Goal: Use online tool/utility: Utilize a website feature to perform a specific function

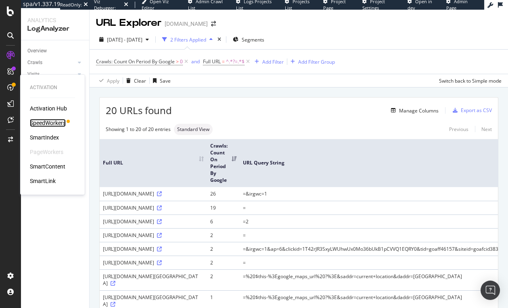
click at [55, 123] on div "SpeedWorkers" at bounding box center [48, 123] width 36 height 8
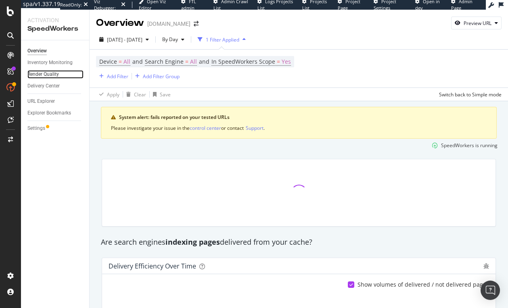
click at [61, 74] on link "Render Quality" at bounding box center [55, 74] width 56 height 8
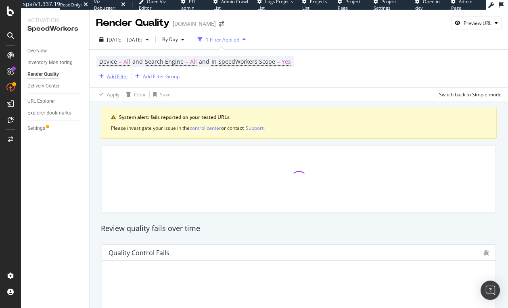
click at [114, 77] on div "Add Filter" at bounding box center [117, 76] width 21 height 7
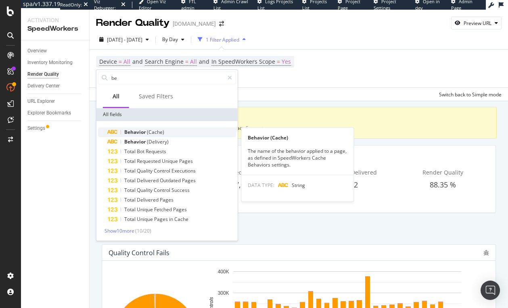
type input "be"
click at [154, 134] on span "(Cache)" at bounding box center [155, 132] width 17 height 7
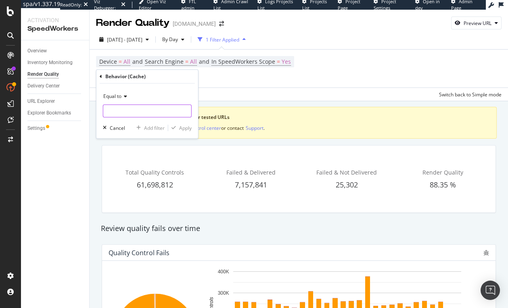
click at [147, 112] on input "text" at bounding box center [147, 110] width 88 height 13
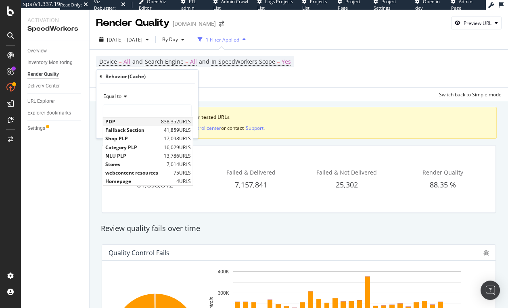
click at [142, 123] on span "PDP" at bounding box center [132, 121] width 54 height 7
type input "PDP"
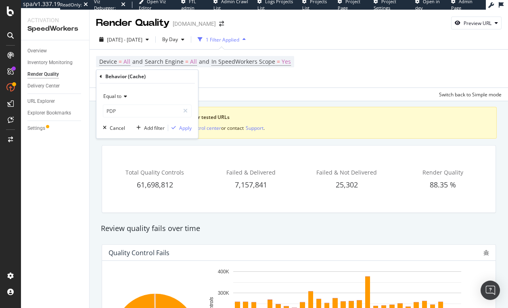
click at [178, 123] on div "Equal to PDP PDP Cancel Add filter Apply" at bounding box center [147, 110] width 102 height 55
click at [179, 125] on div "Apply" at bounding box center [179, 127] width 23 height 7
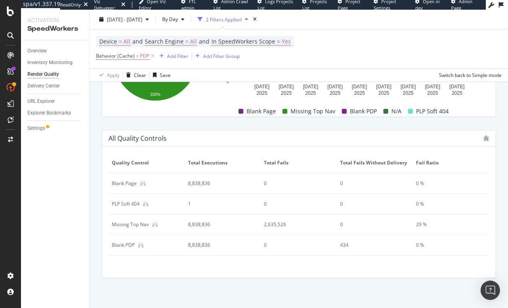
scroll to position [442, 0]
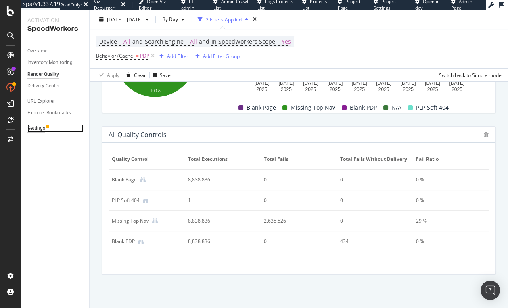
click at [39, 130] on div "Settings" at bounding box center [36, 128] width 18 height 8
click at [377, 275] on div "All Quality Controls Quality Control Total Executions Total Fails Total fails w…" at bounding box center [299, 200] width 404 height 161
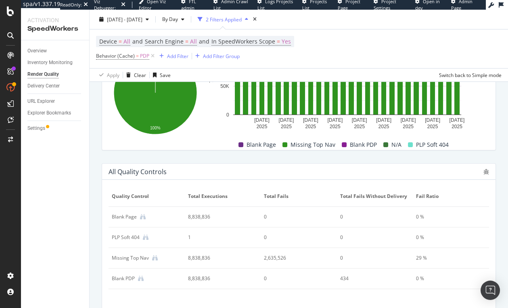
scroll to position [392, 0]
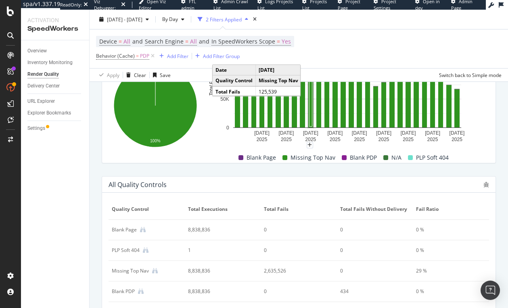
click at [378, 34] on div "Device = All and Search Engine = All and In SpeedWorkers Scope = Yes Behavior (…" at bounding box center [298, 48] width 405 height 39
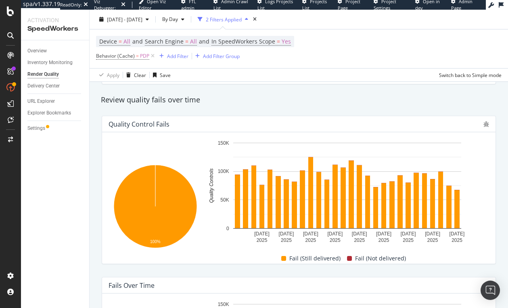
scroll to position [0, 0]
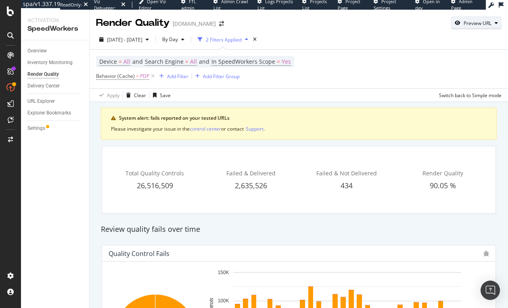
click at [480, 21] on div "Preview URL" at bounding box center [477, 23] width 28 height 7
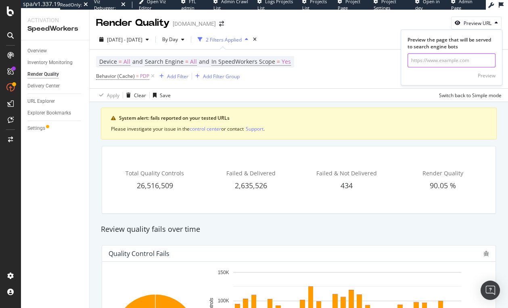
click at [447, 55] on input "url" at bounding box center [451, 61] width 88 height 14
paste input "[URL][DOMAIN_NAME][DOMAIN_NAME]"
type input "[URL][DOMAIN_NAME][DOMAIN_NAME]"
click at [487, 74] on div "Preview" at bounding box center [487, 75] width 18 height 7
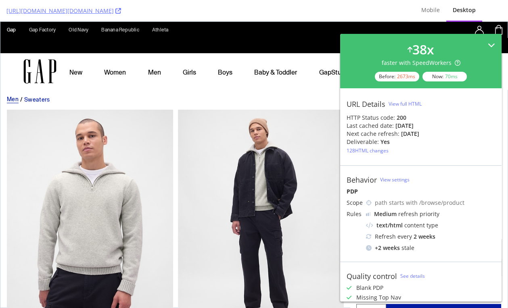
click at [491, 42] on icon at bounding box center [491, 45] width 7 height 7
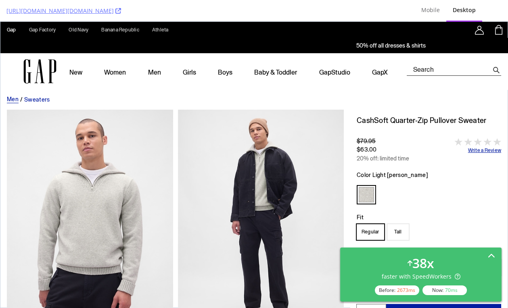
click at [467, 249] on div "38 x faster with SpeedWorkers Before: 2673 ms Now: 70 ms" at bounding box center [420, 275] width 161 height 54
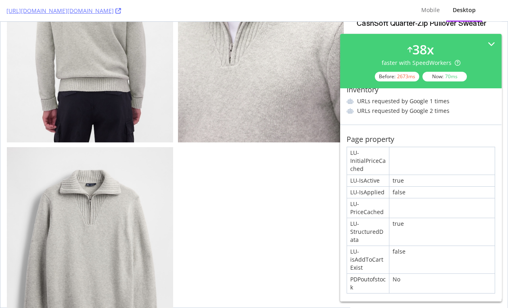
scroll to position [426, 0]
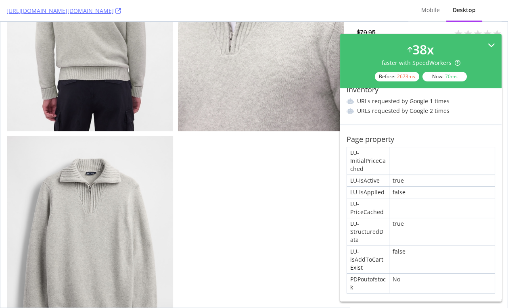
click at [493, 47] on icon at bounding box center [491, 45] width 7 height 7
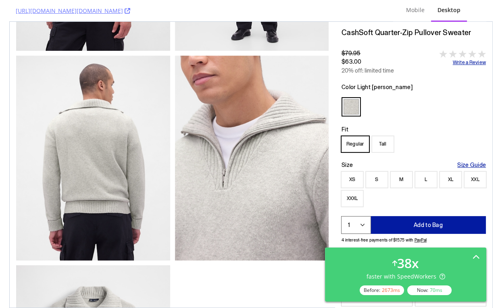
scroll to position [263, 0]
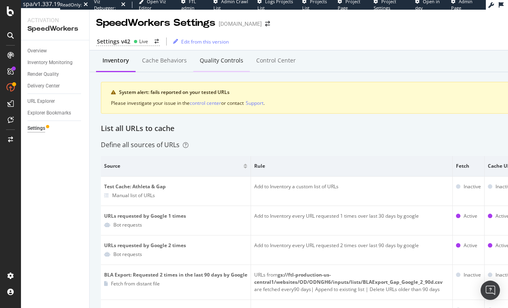
click at [222, 56] on div "Quality Controls" at bounding box center [222, 60] width 44 height 8
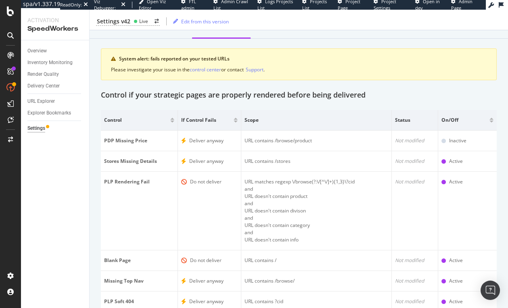
scroll to position [26, 0]
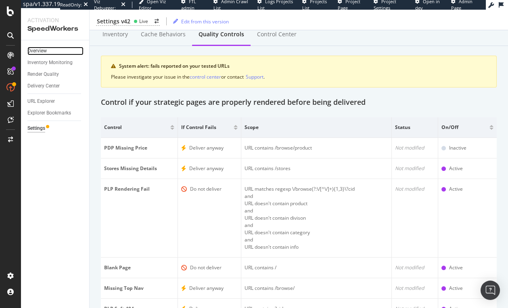
click at [51, 52] on link "Overview" at bounding box center [55, 51] width 56 height 8
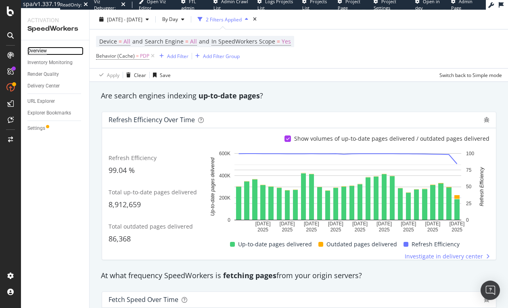
scroll to position [257, 0]
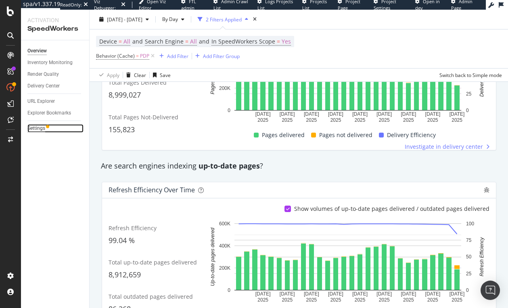
click at [39, 126] on div "Settings" at bounding box center [36, 128] width 18 height 8
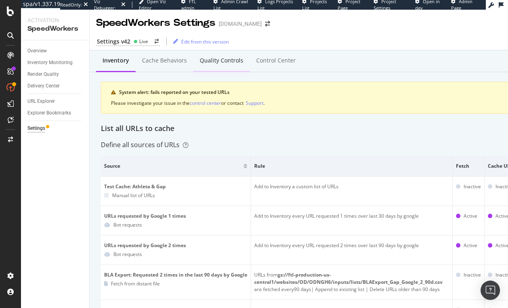
click at [235, 60] on div "Quality Controls" at bounding box center [222, 60] width 44 height 8
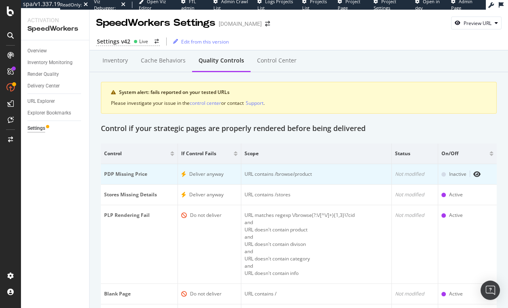
scroll to position [84, 0]
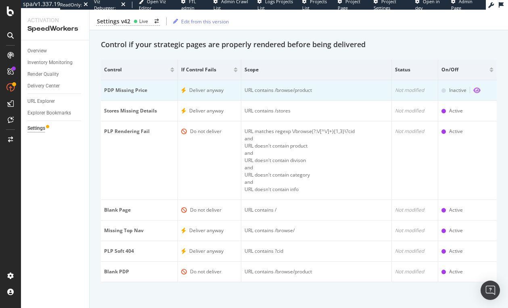
click at [478, 89] on icon "eye" at bounding box center [476, 90] width 7 height 6
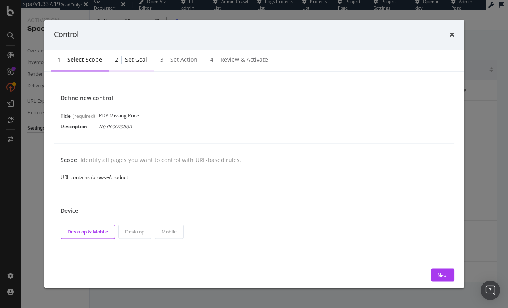
click at [140, 61] on div "Set goal" at bounding box center [136, 60] width 22 height 8
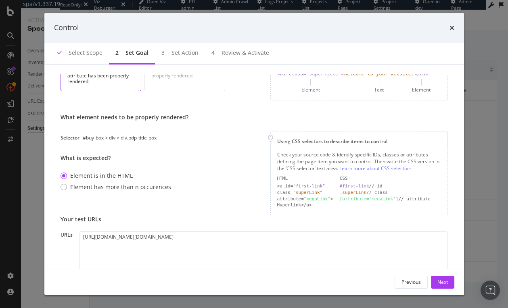
scroll to position [62, 0]
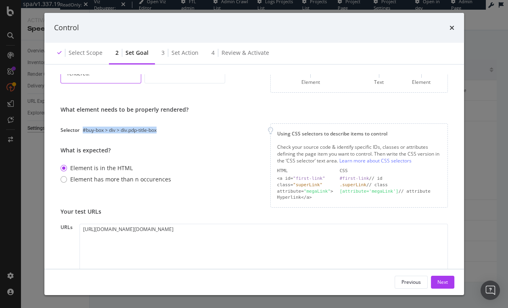
drag, startPoint x: 144, startPoint y: 130, endPoint x: 79, endPoint y: 132, distance: 65.4
click at [79, 132] on div "Selector #buy-box > div > div.pdp-title-box" at bounding box center [125, 130] width 128 height 7
copy div "#buy-box > div > div.pdp-title-box"
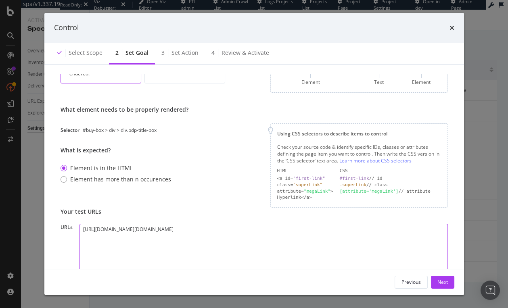
click at [200, 246] on textarea "https://www.gap.com/browse/product.do?pid=524246002" at bounding box center [263, 262] width 368 height 77
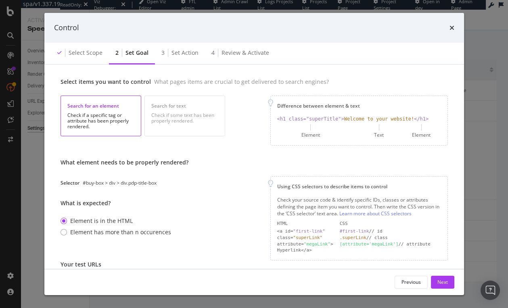
scroll to position [10, 0]
drag, startPoint x: 162, startPoint y: 183, endPoint x: 83, endPoint y: 182, distance: 78.3
click at [83, 182] on div "Selector #buy-box > div > div.pdp-title-box" at bounding box center [125, 182] width 128 height 7
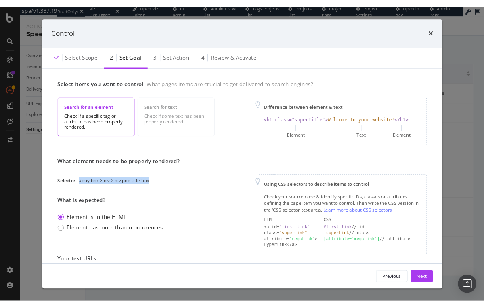
scroll to position [0, 0]
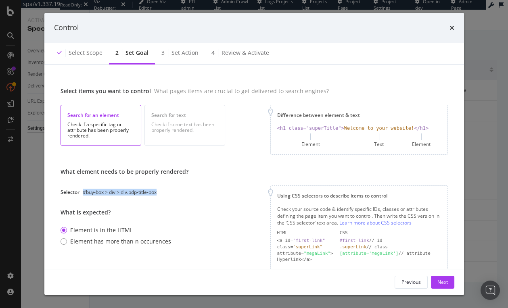
copy div "#buy-box > div > div.pdp-title-box"
click at [453, 28] on icon "times" at bounding box center [451, 28] width 5 height 6
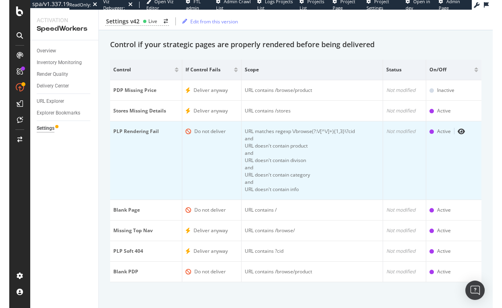
scroll to position [83, 0]
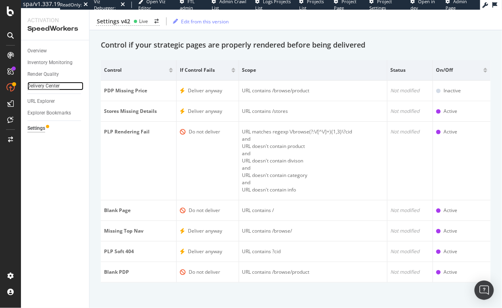
click at [53, 90] on div "Delivery Center" at bounding box center [43, 86] width 32 height 8
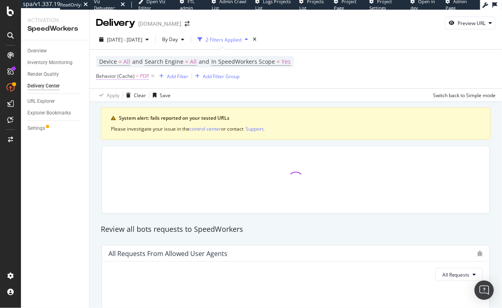
click at [129, 74] on span "Behavior (Cache)" at bounding box center [115, 76] width 39 height 7
click at [299, 83] on div "Device = All and Search Engine = All and In SpeedWorkers Scope = Yes Behavior (…" at bounding box center [296, 69] width 400 height 39
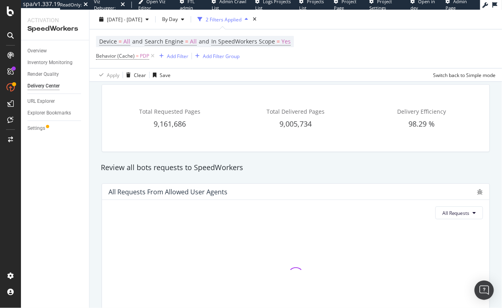
scroll to position [59, 0]
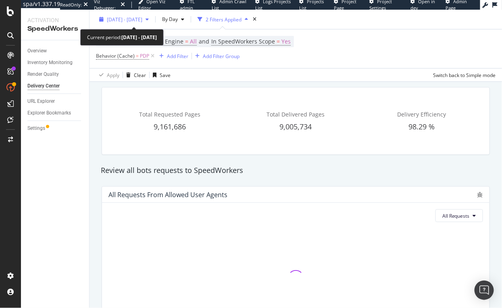
click at [150, 15] on div "[DATE] - [DATE]" at bounding box center [124, 19] width 56 height 12
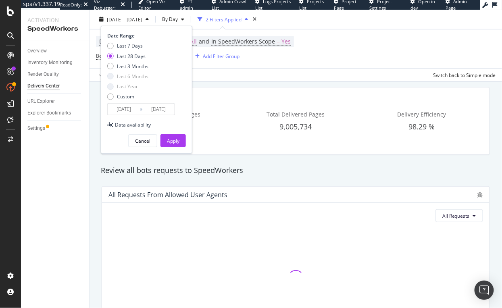
click at [130, 112] on input "2025/08/13" at bounding box center [124, 109] width 32 height 11
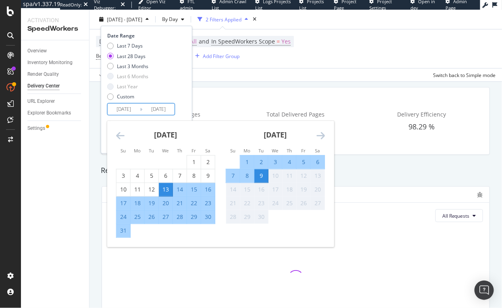
click at [177, 217] on div "28" at bounding box center [180, 217] width 14 height 8
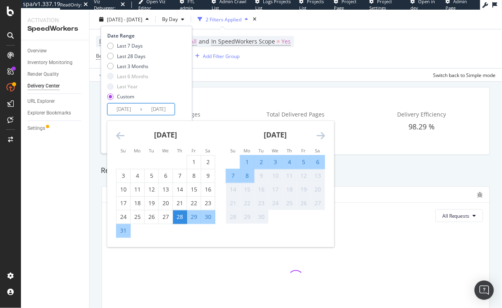
type input "2025/08/28"
click at [183, 91] on div "Last 7 Days Last 28 Days Last 3 Months Last 6 Months Last Year Custom" at bounding box center [145, 72] width 77 height 61
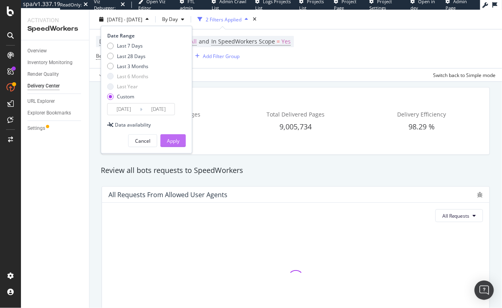
click at [175, 145] on div "Apply" at bounding box center [173, 141] width 13 height 12
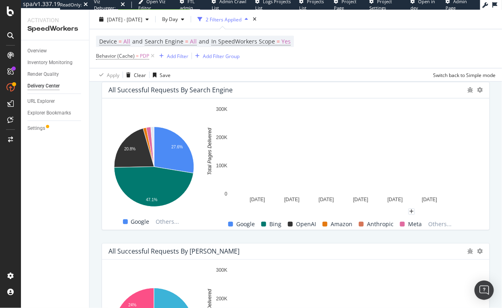
scroll to position [341, 0]
